Goal: Book appointment/travel/reservation

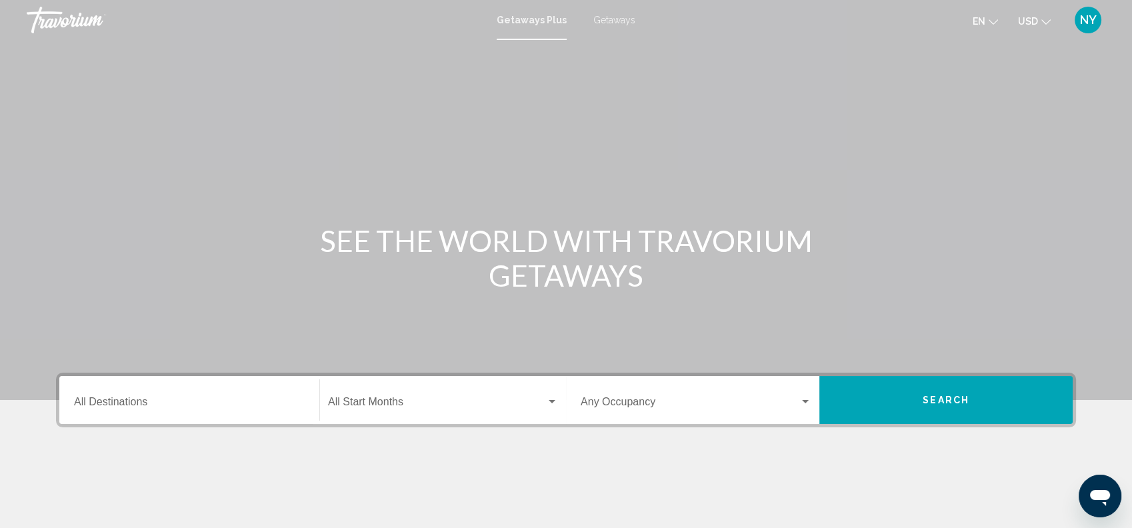
click at [614, 17] on span "Getaways" at bounding box center [614, 20] width 42 height 11
click at [162, 401] on input "Destination All Destinations" at bounding box center [189, 405] width 231 height 12
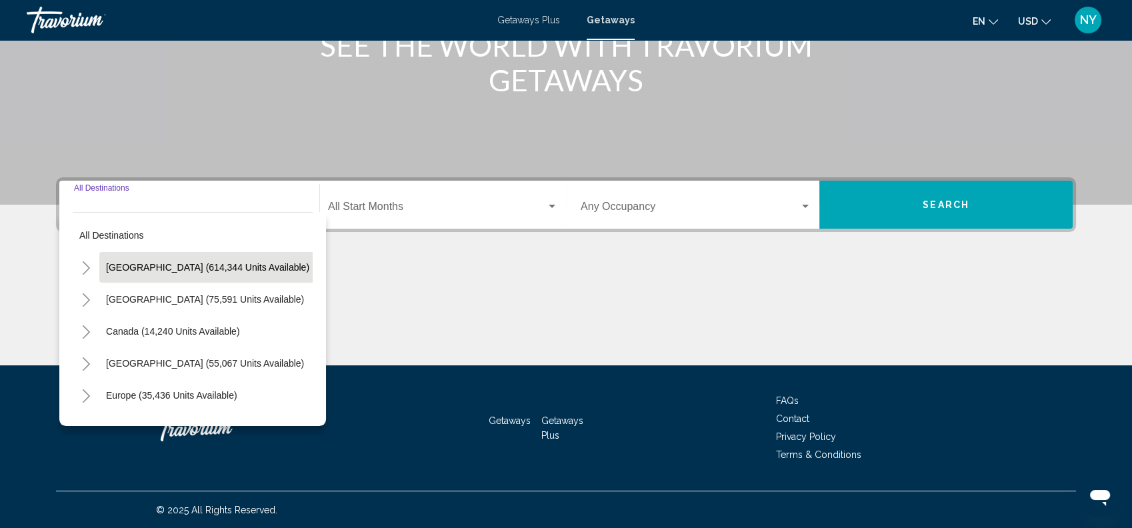
scroll to position [196, 0]
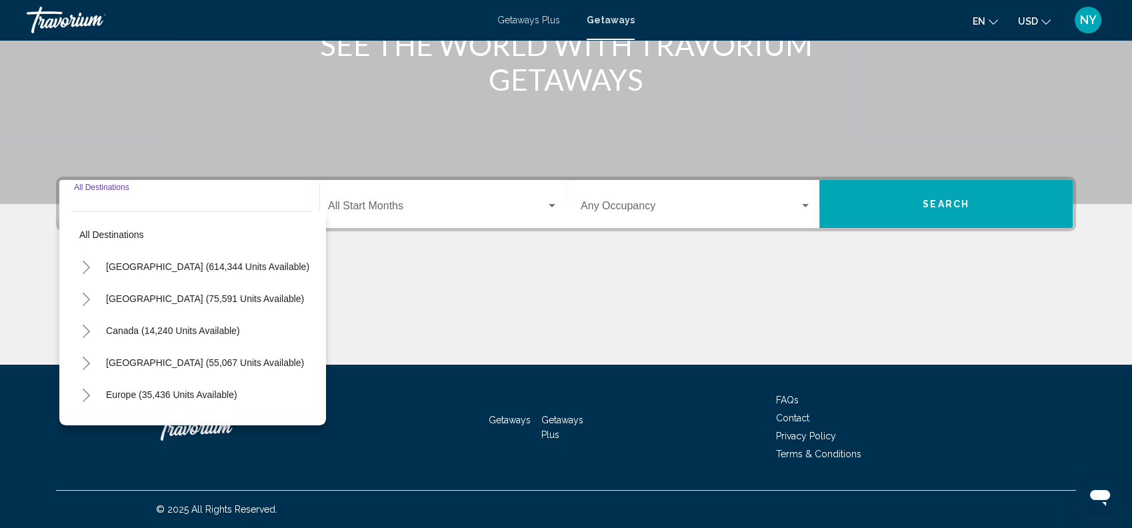
click at [141, 201] on div "Destination All Destinations" at bounding box center [189, 204] width 231 height 42
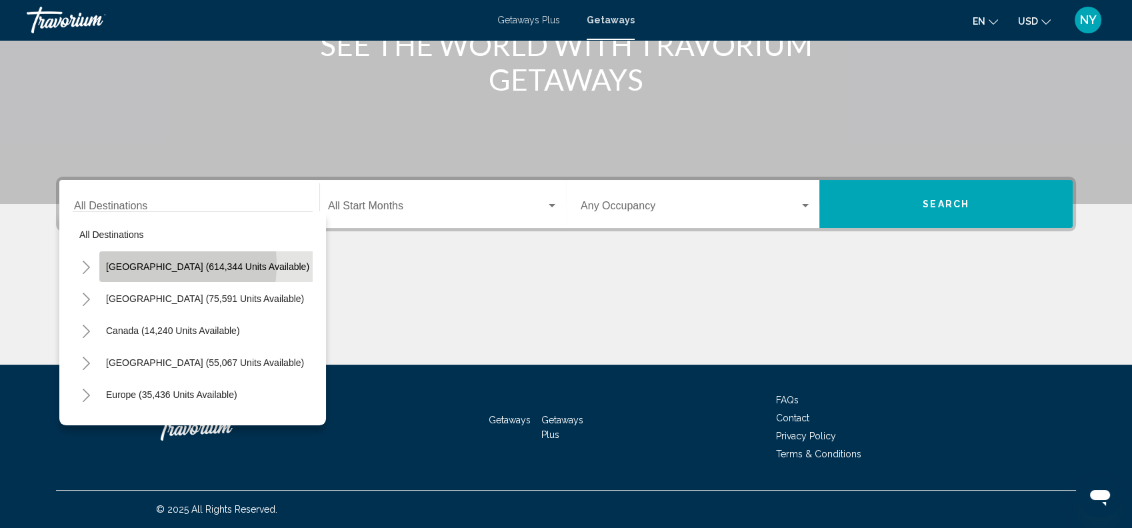
click at [142, 265] on span "[GEOGRAPHIC_DATA] (614,344 units available)" at bounding box center [207, 266] width 203 height 11
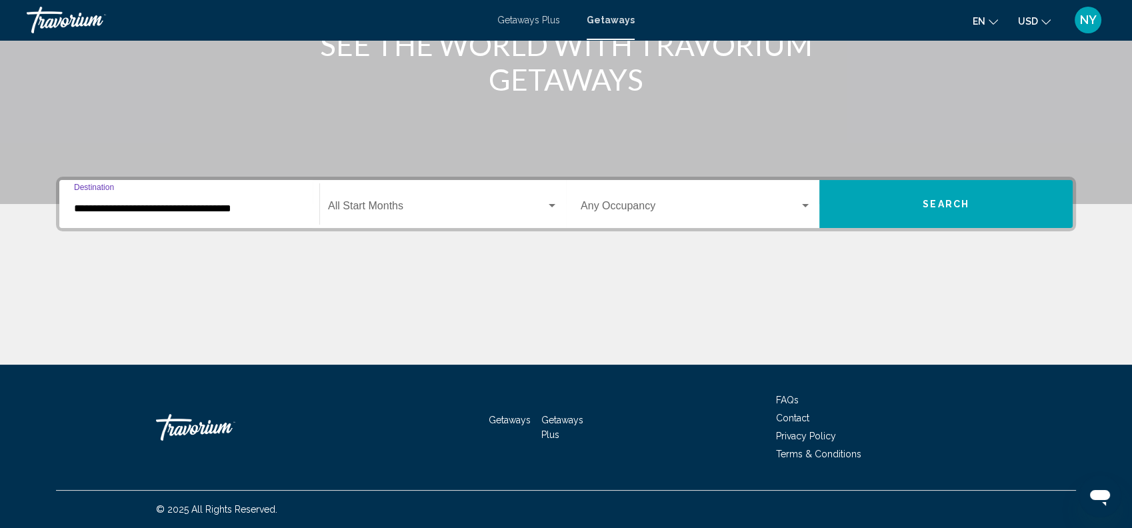
click at [419, 208] on span "Search widget" at bounding box center [437, 209] width 218 height 12
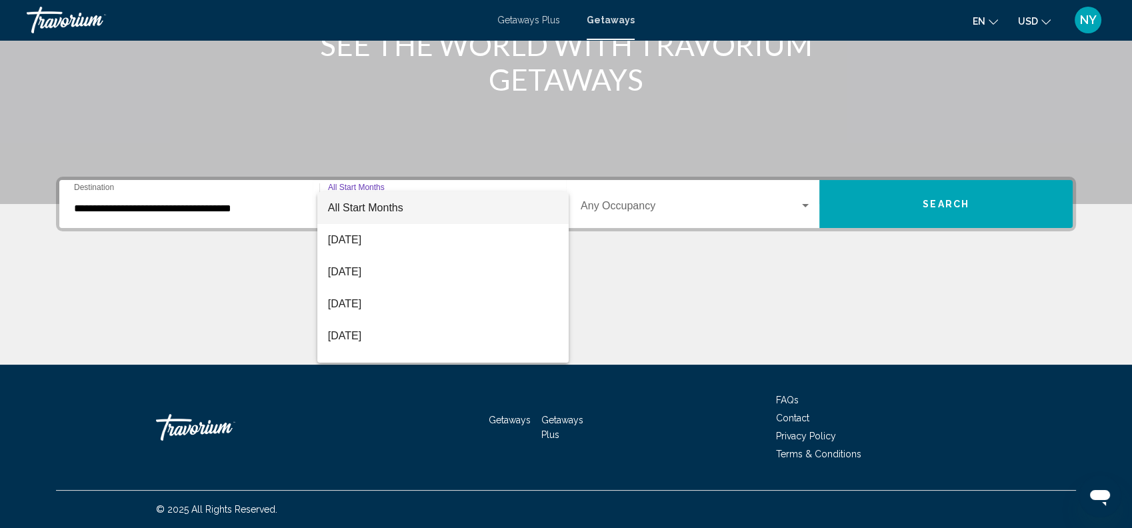
click at [201, 207] on div at bounding box center [566, 264] width 1132 height 528
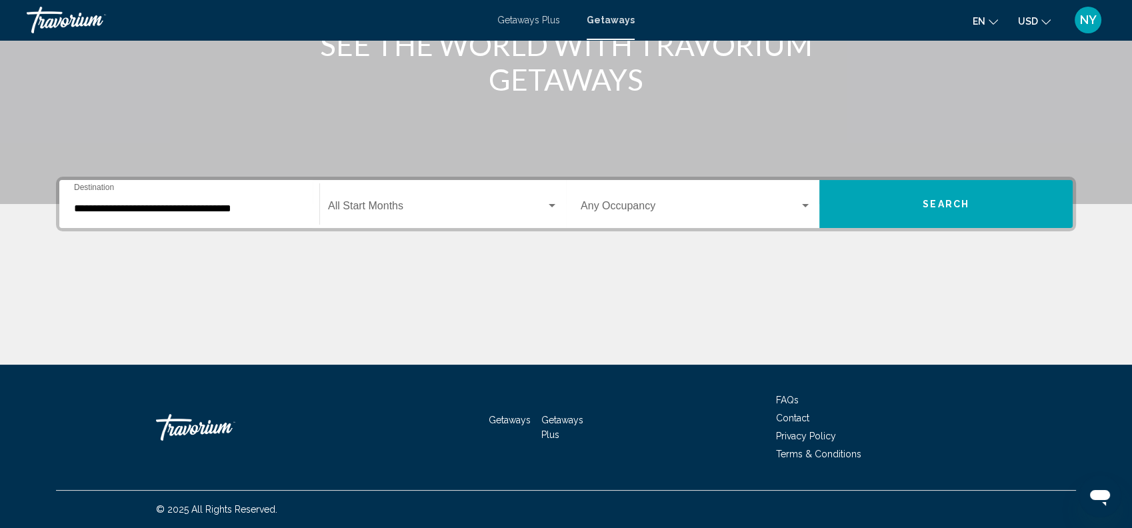
click at [201, 207] on input "**********" at bounding box center [189, 209] width 231 height 12
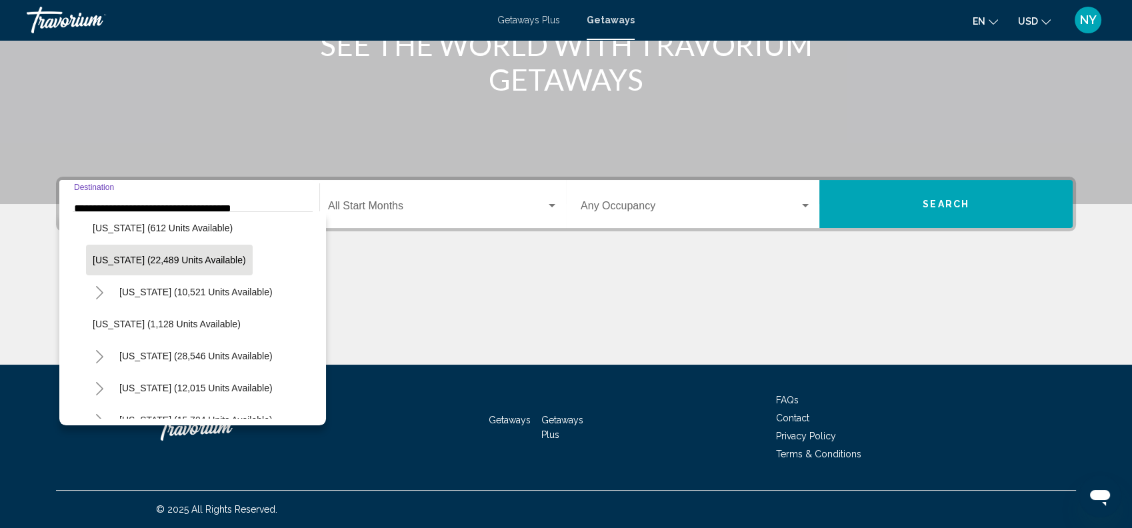
scroll to position [1031, 0]
click at [193, 255] on span "[US_STATE] (22,489 units available)" at bounding box center [169, 259] width 153 height 11
type input "**********"
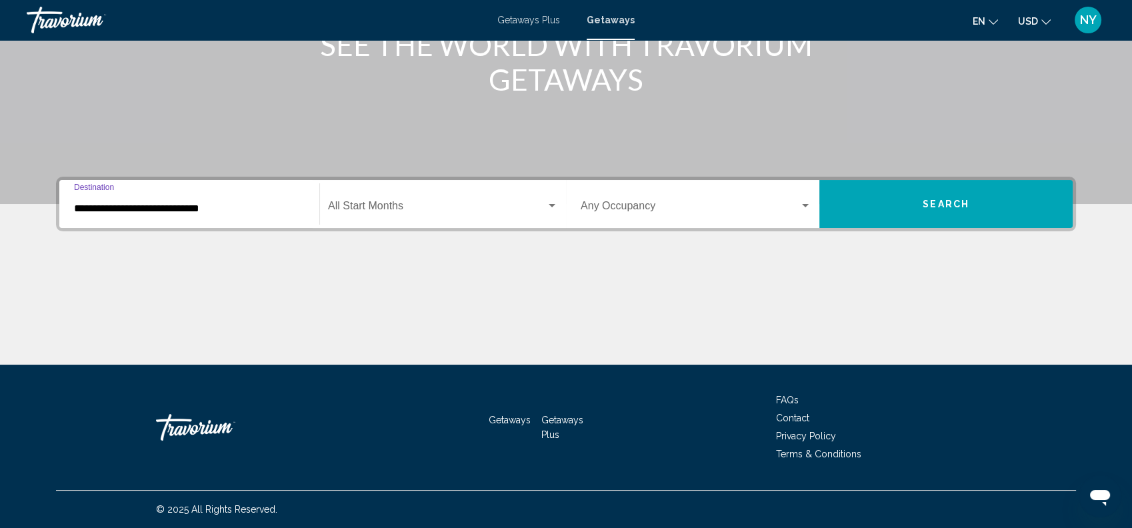
click at [363, 206] on span "Search widget" at bounding box center [437, 209] width 218 height 12
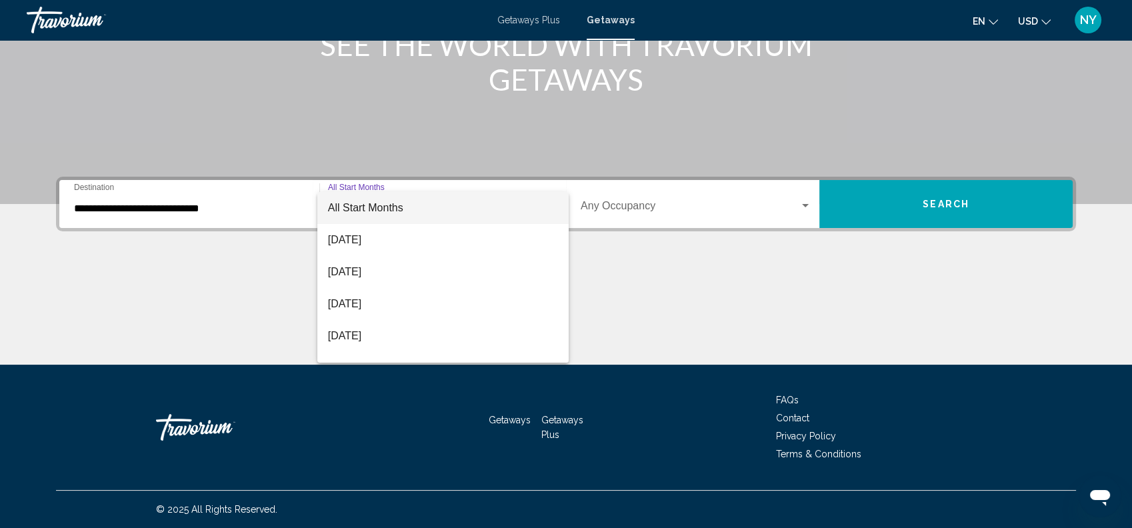
click at [252, 207] on div at bounding box center [566, 264] width 1132 height 528
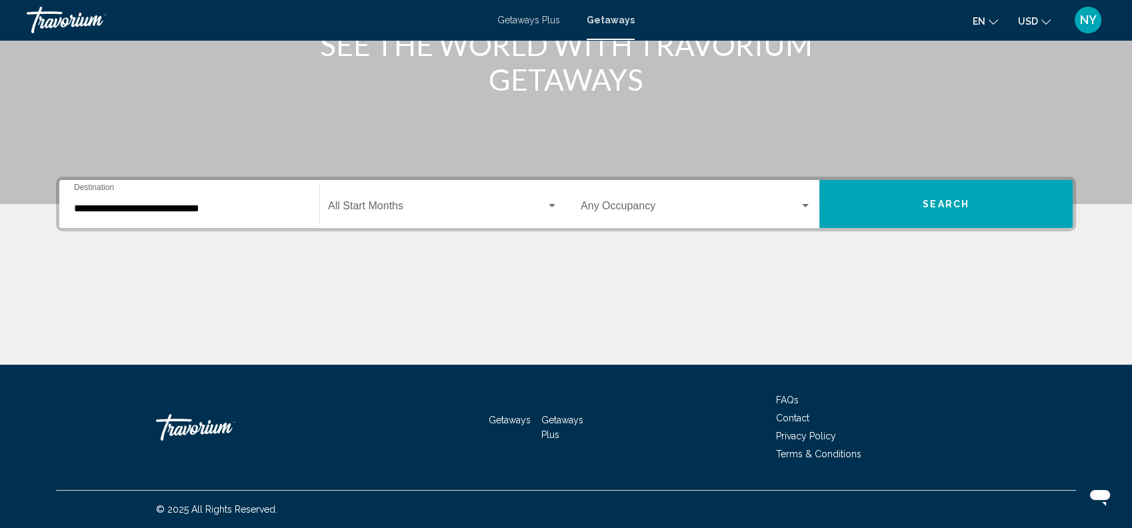
click at [983, 207] on button "Search" at bounding box center [945, 204] width 253 height 48
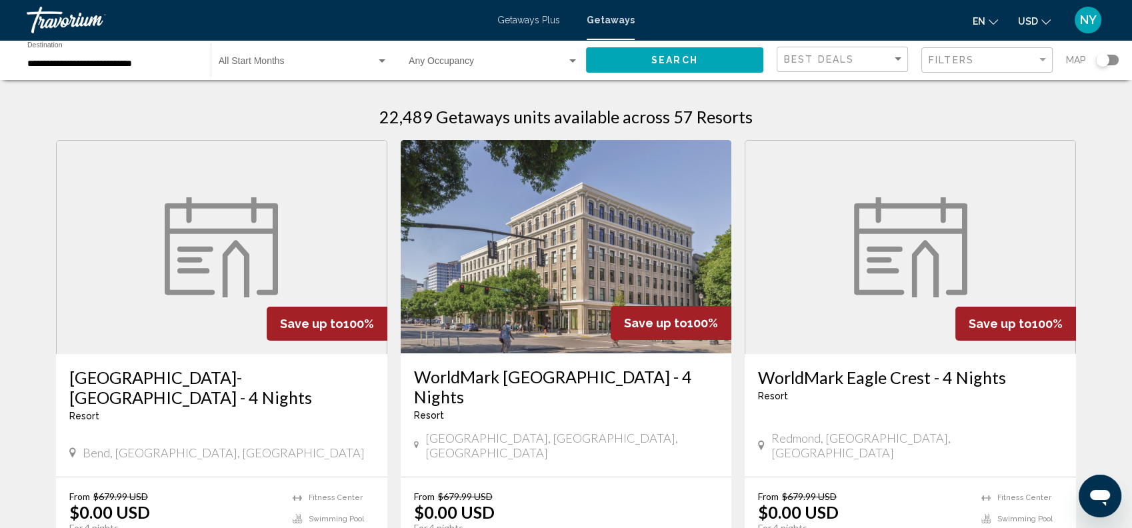
click at [206, 377] on h3 "[GEOGRAPHIC_DATA]-[GEOGRAPHIC_DATA] - 4 Nights" at bounding box center [221, 387] width 305 height 40
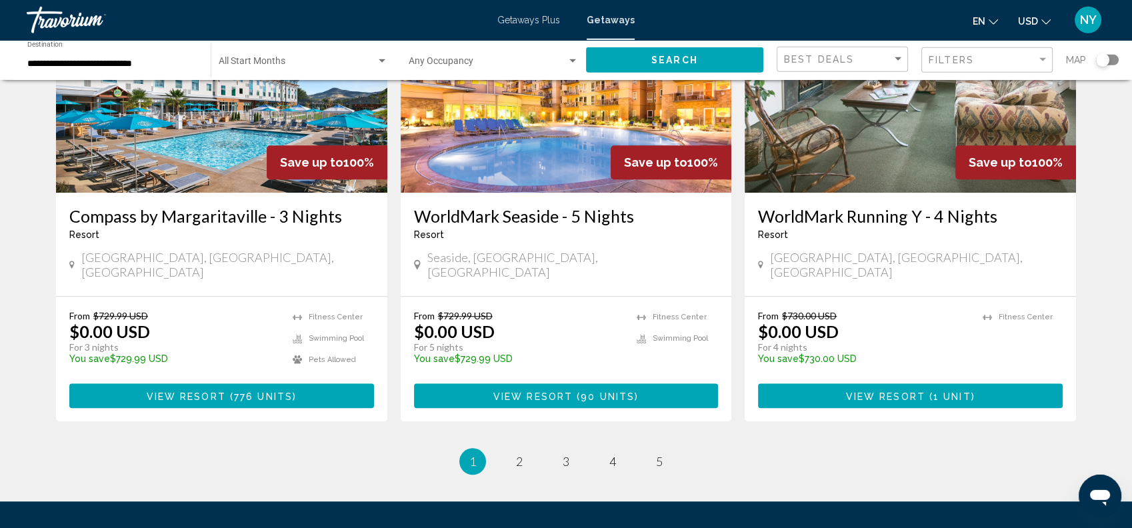
scroll to position [1705, 0]
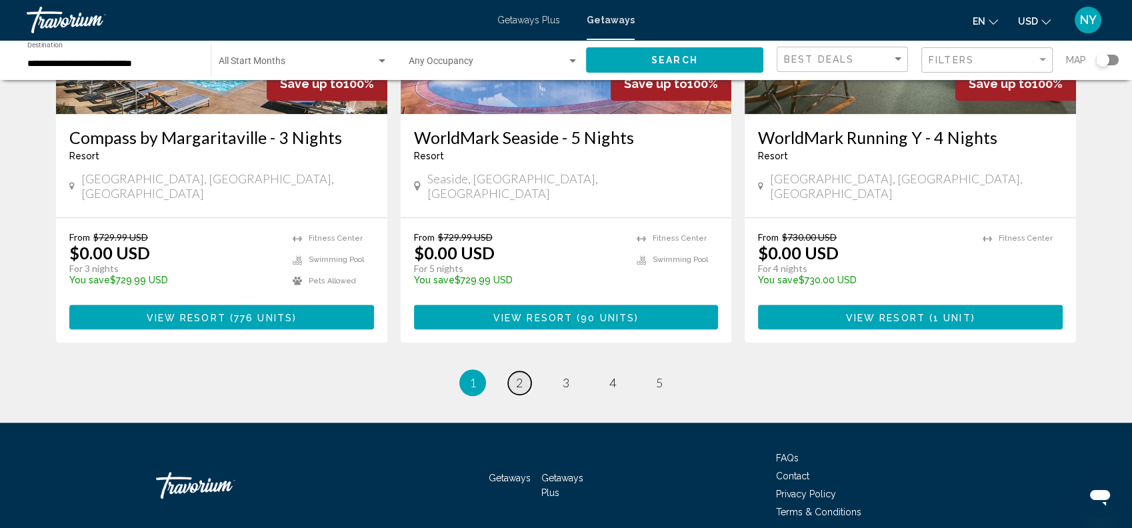
click at [515, 371] on link "page 2" at bounding box center [519, 382] width 23 height 23
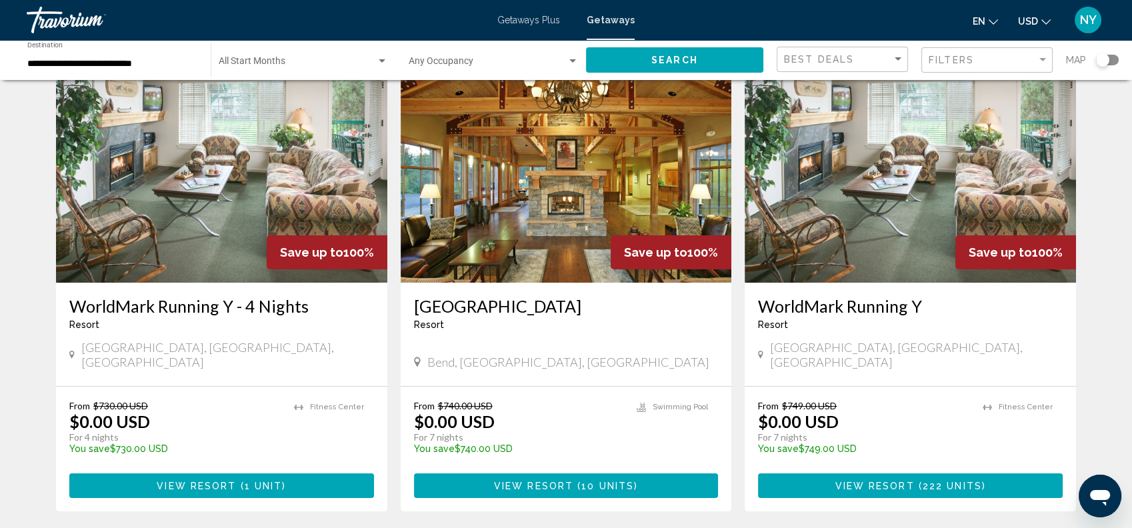
scroll to position [71, 0]
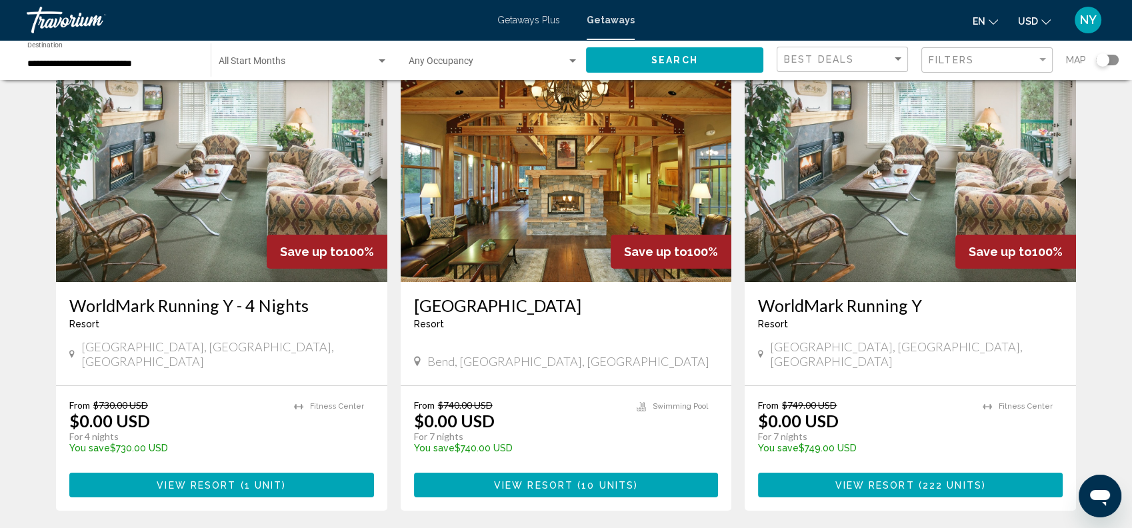
click at [590, 257] on img "Main content" at bounding box center [566, 175] width 331 height 213
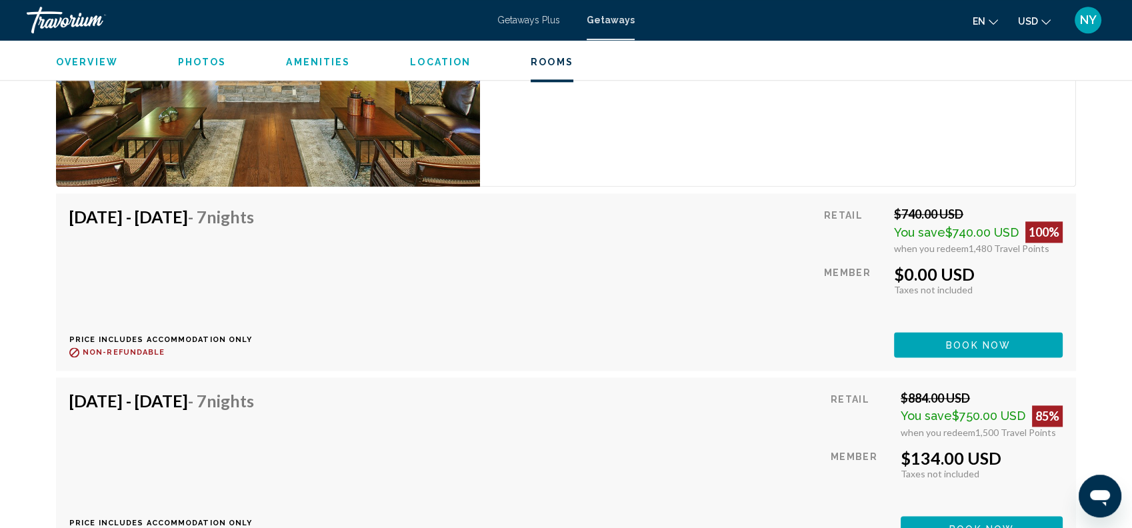
scroll to position [2501, 0]
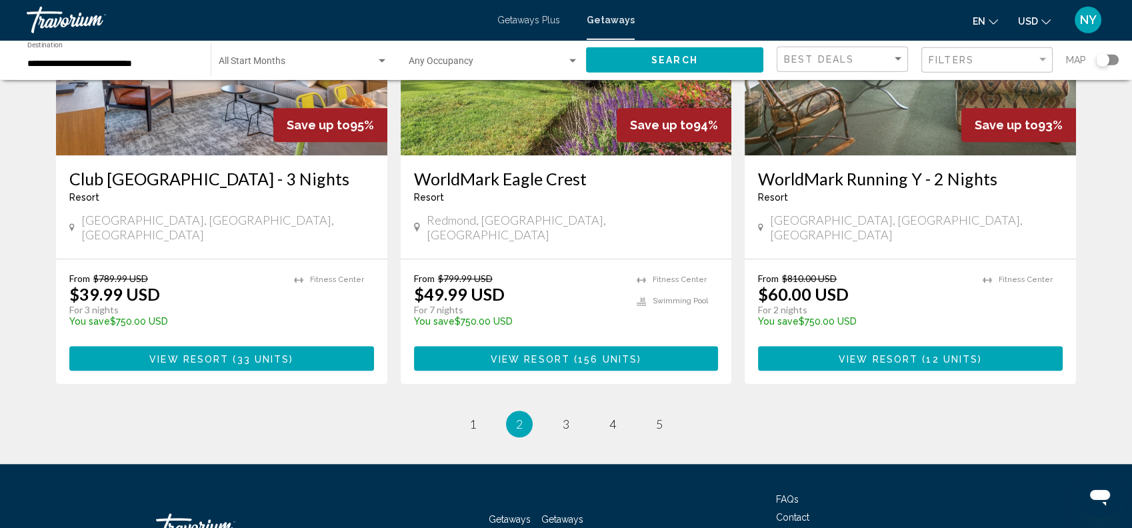
scroll to position [1705, 0]
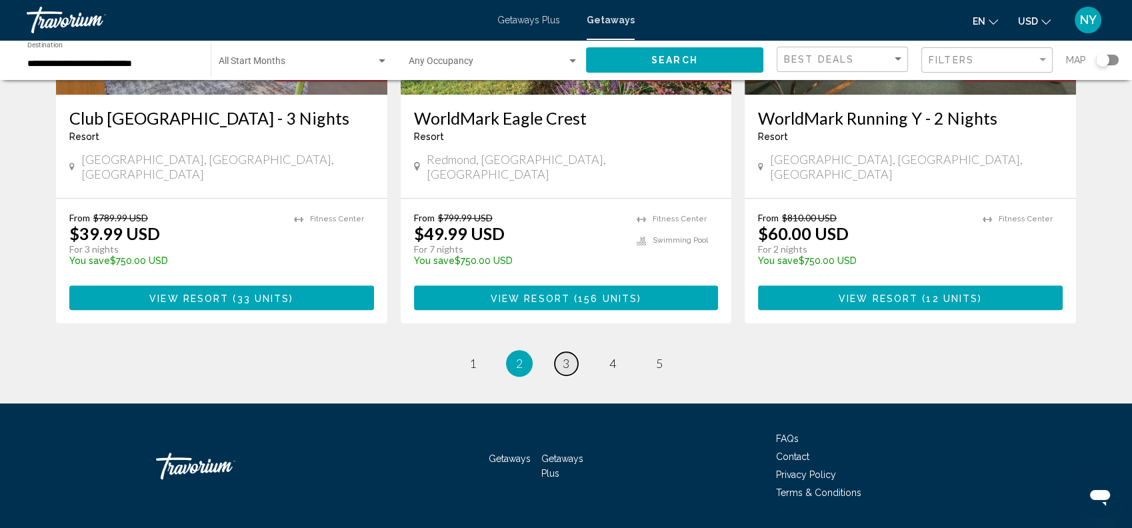
click at [569, 356] on span "3" at bounding box center [565, 363] width 7 height 15
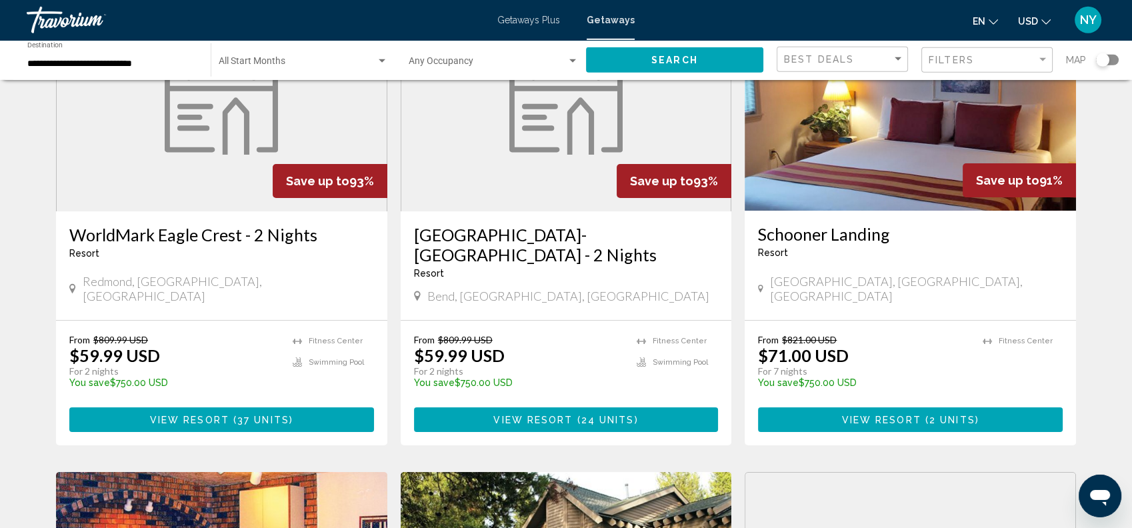
scroll to position [143, 0]
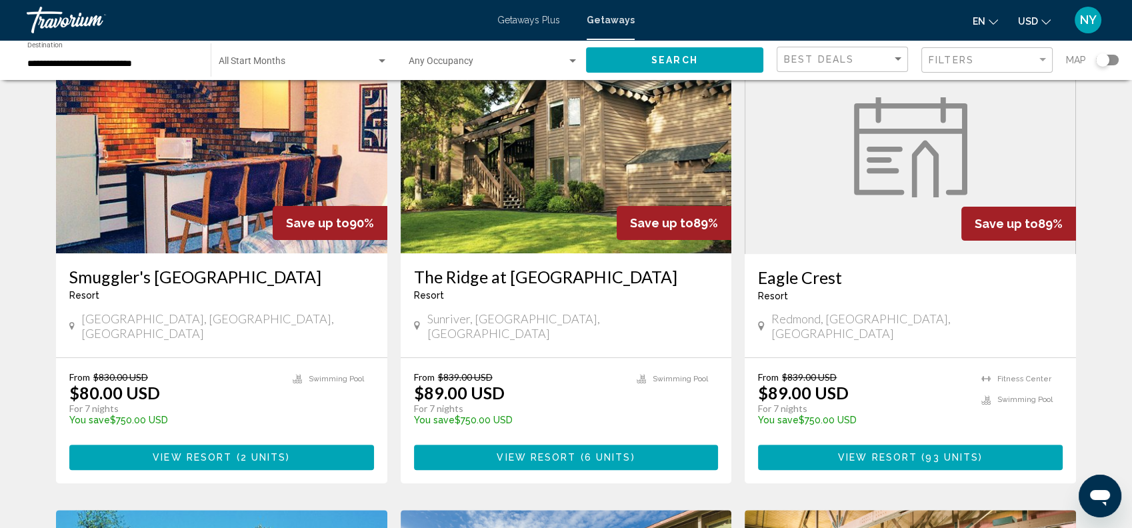
click at [554, 235] on img "Main content" at bounding box center [566, 146] width 331 height 213
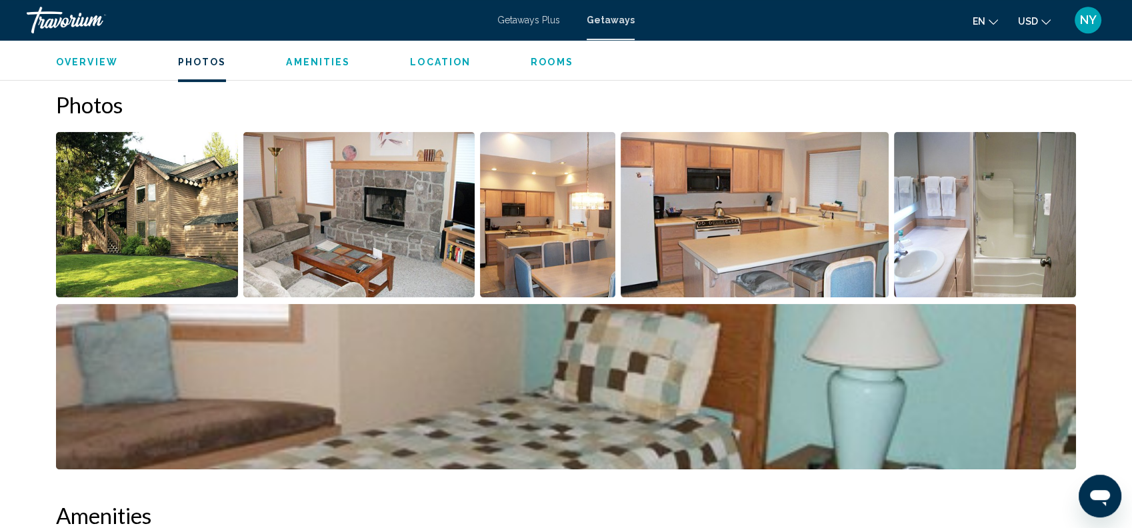
scroll to position [594, 0]
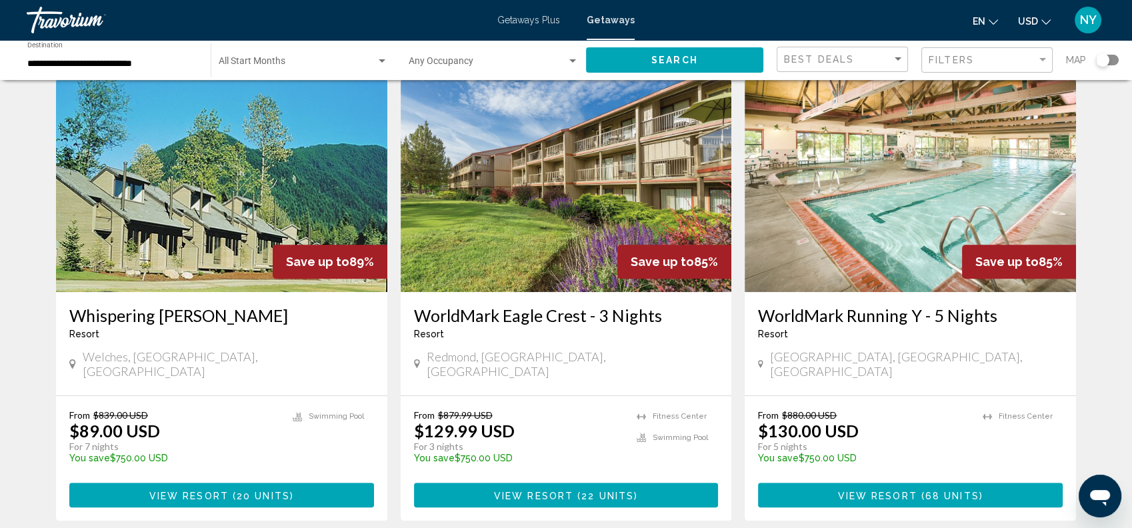
scroll to position [1006, 0]
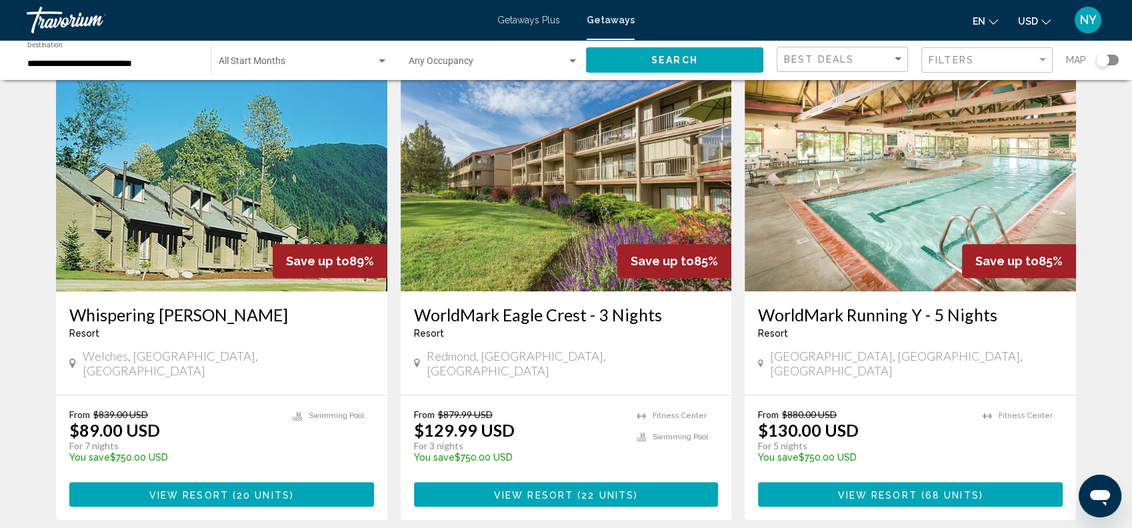
click at [205, 227] on img "Main content" at bounding box center [221, 184] width 331 height 213
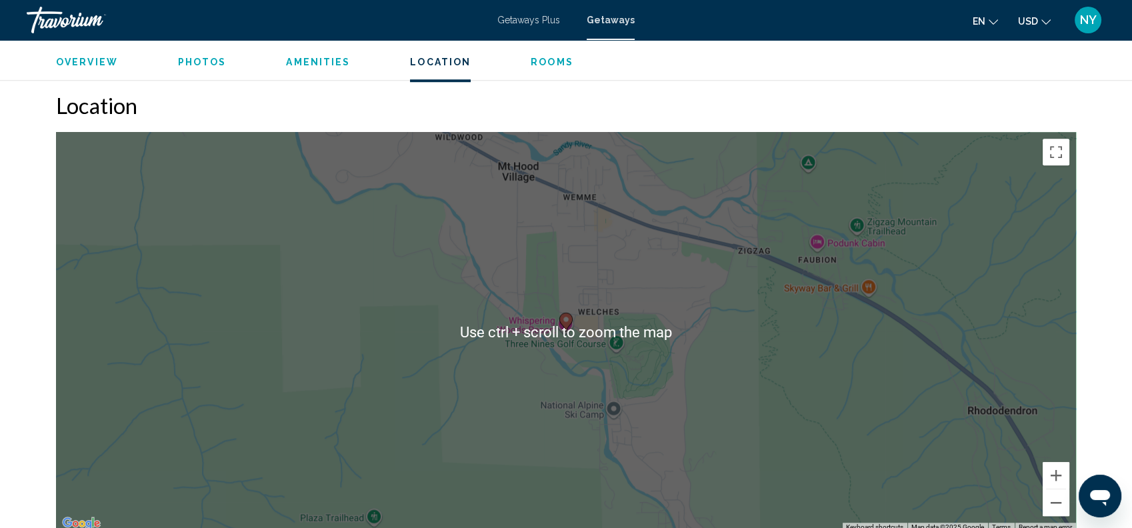
scroll to position [1635, 0]
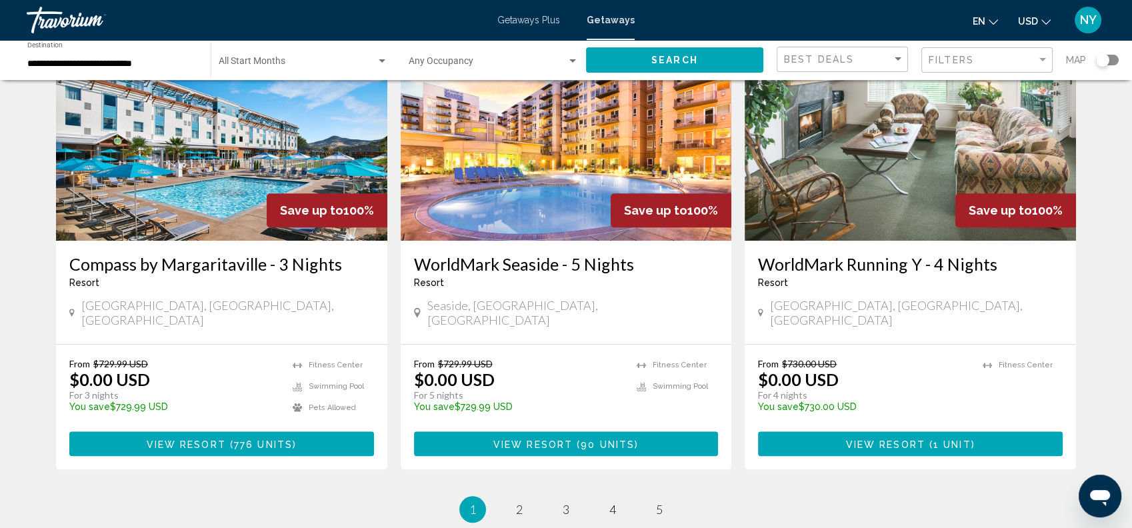
scroll to position [1705, 0]
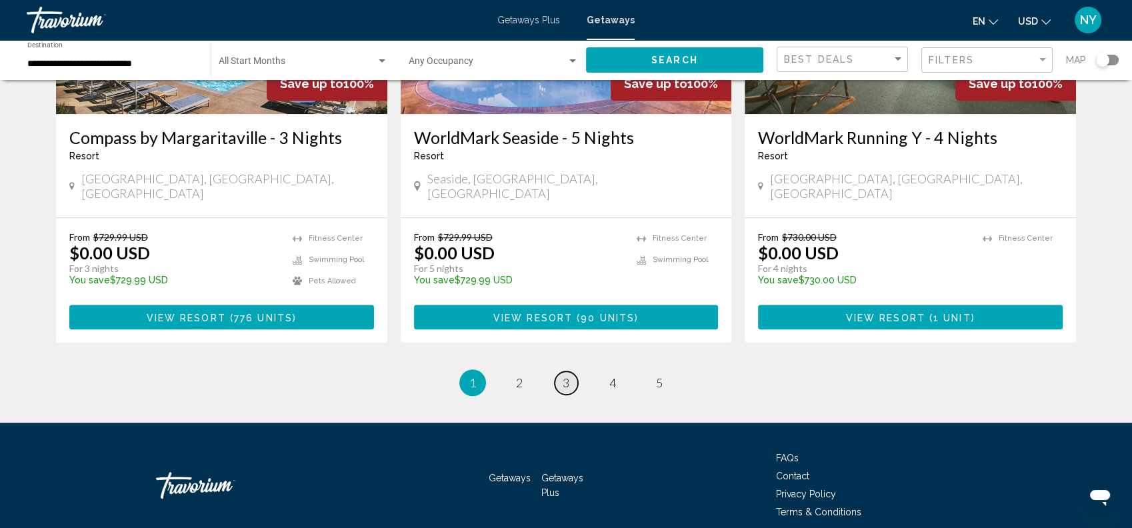
click at [565, 375] on span "3" at bounding box center [565, 382] width 7 height 15
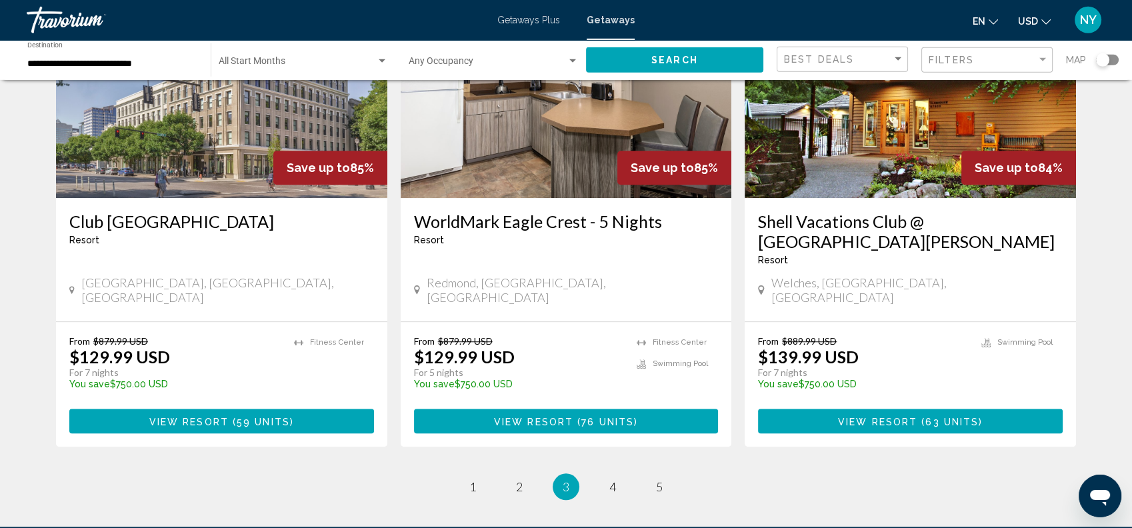
scroll to position [1568, 0]
click at [939, 155] on img "Main content" at bounding box center [909, 91] width 331 height 213
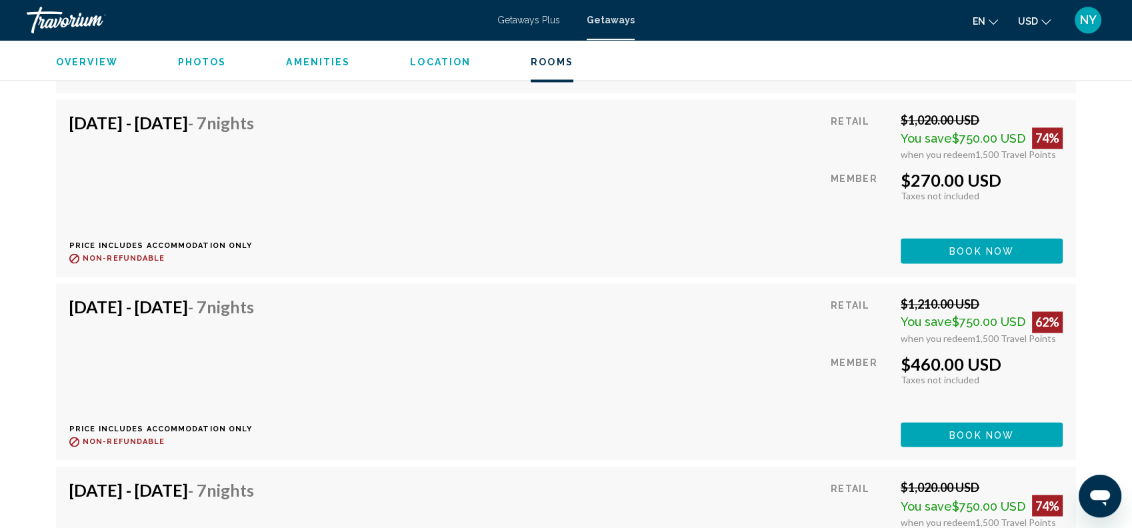
scroll to position [3264, 0]
